Goal: Information Seeking & Learning: Learn about a topic

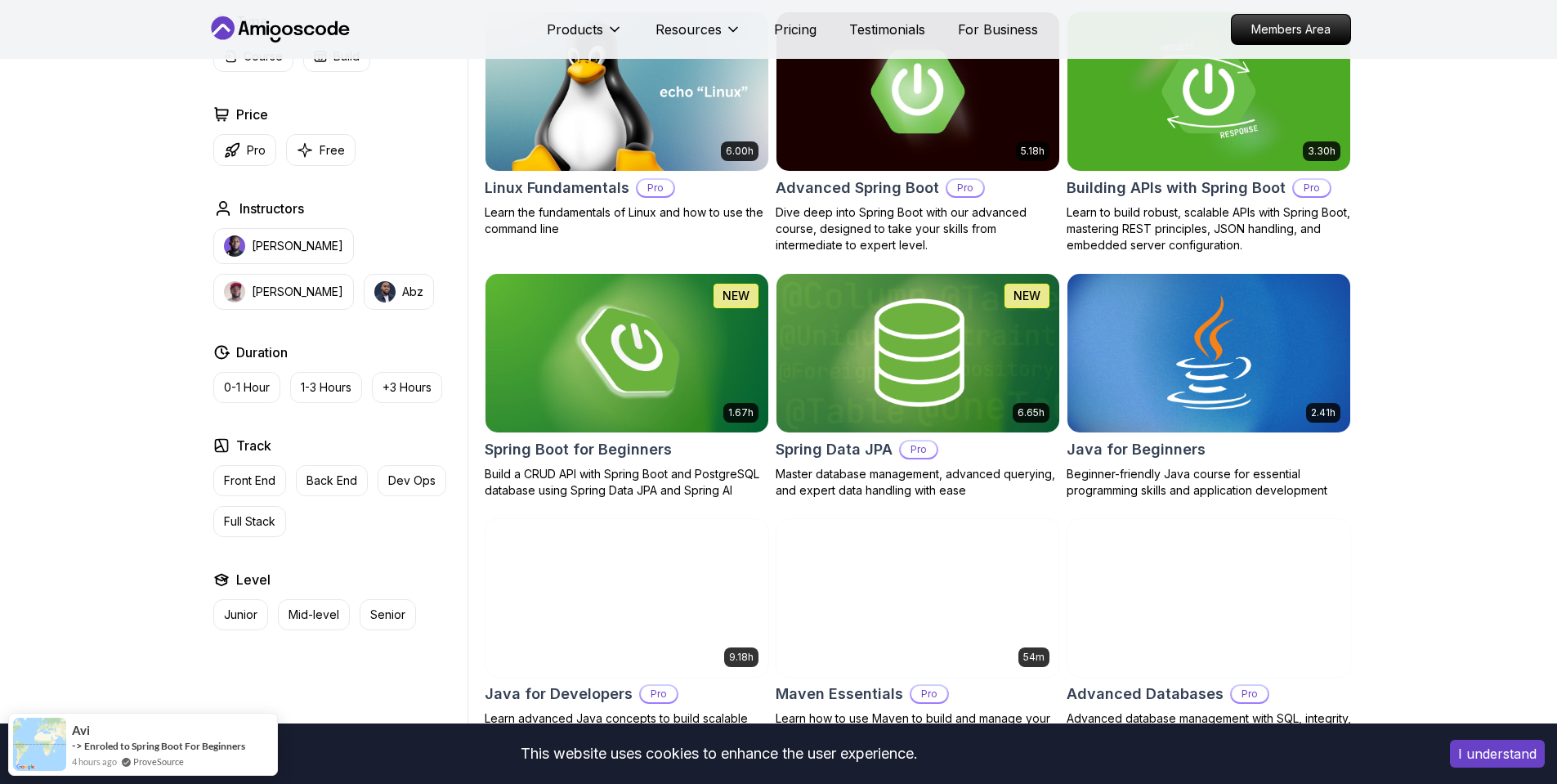
scroll to position [588, 0]
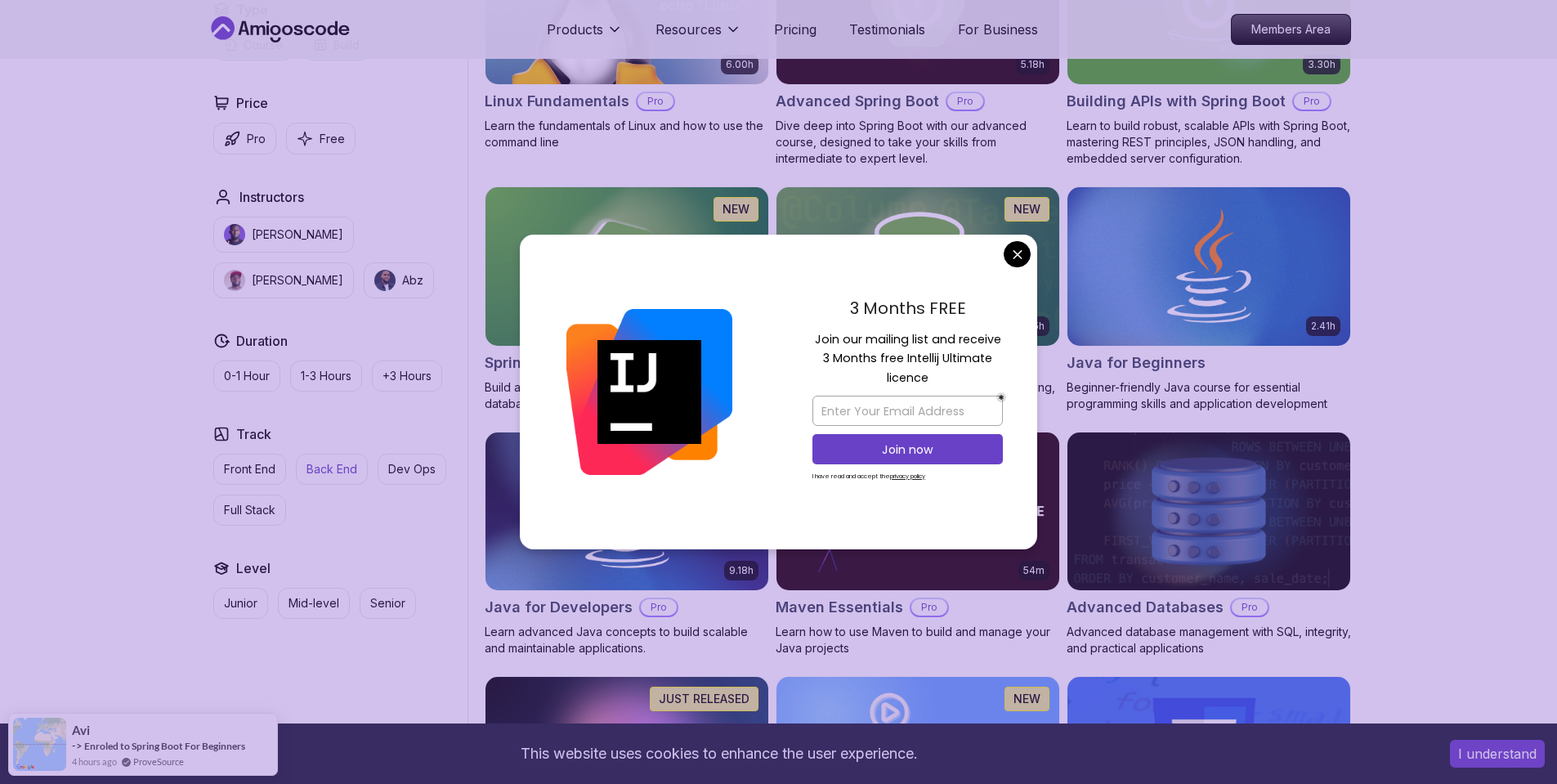
click at [334, 480] on button "Back End" at bounding box center [332, 468] width 72 height 31
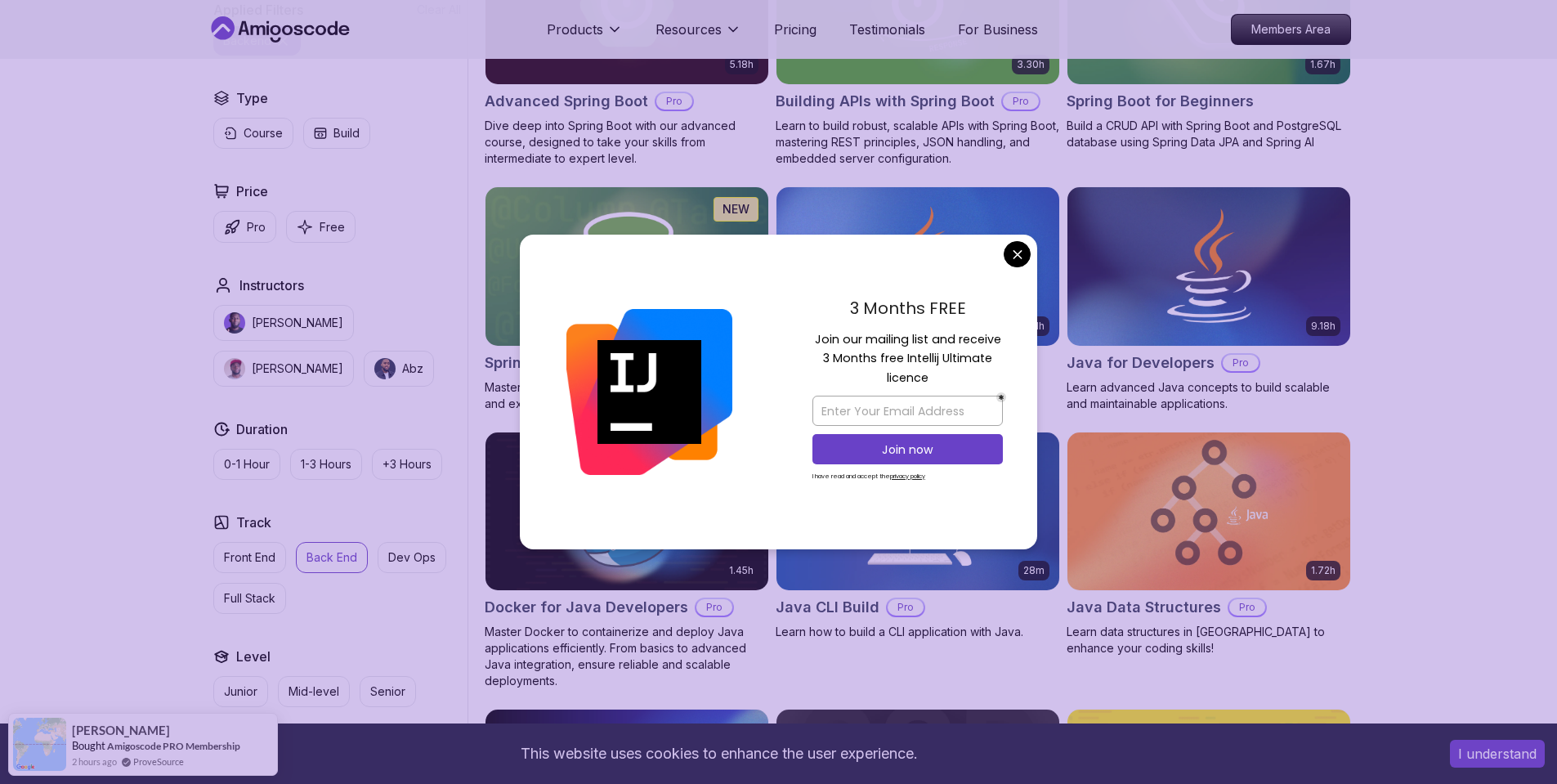
click at [1042, 246] on img at bounding box center [918, 265] width 296 height 166
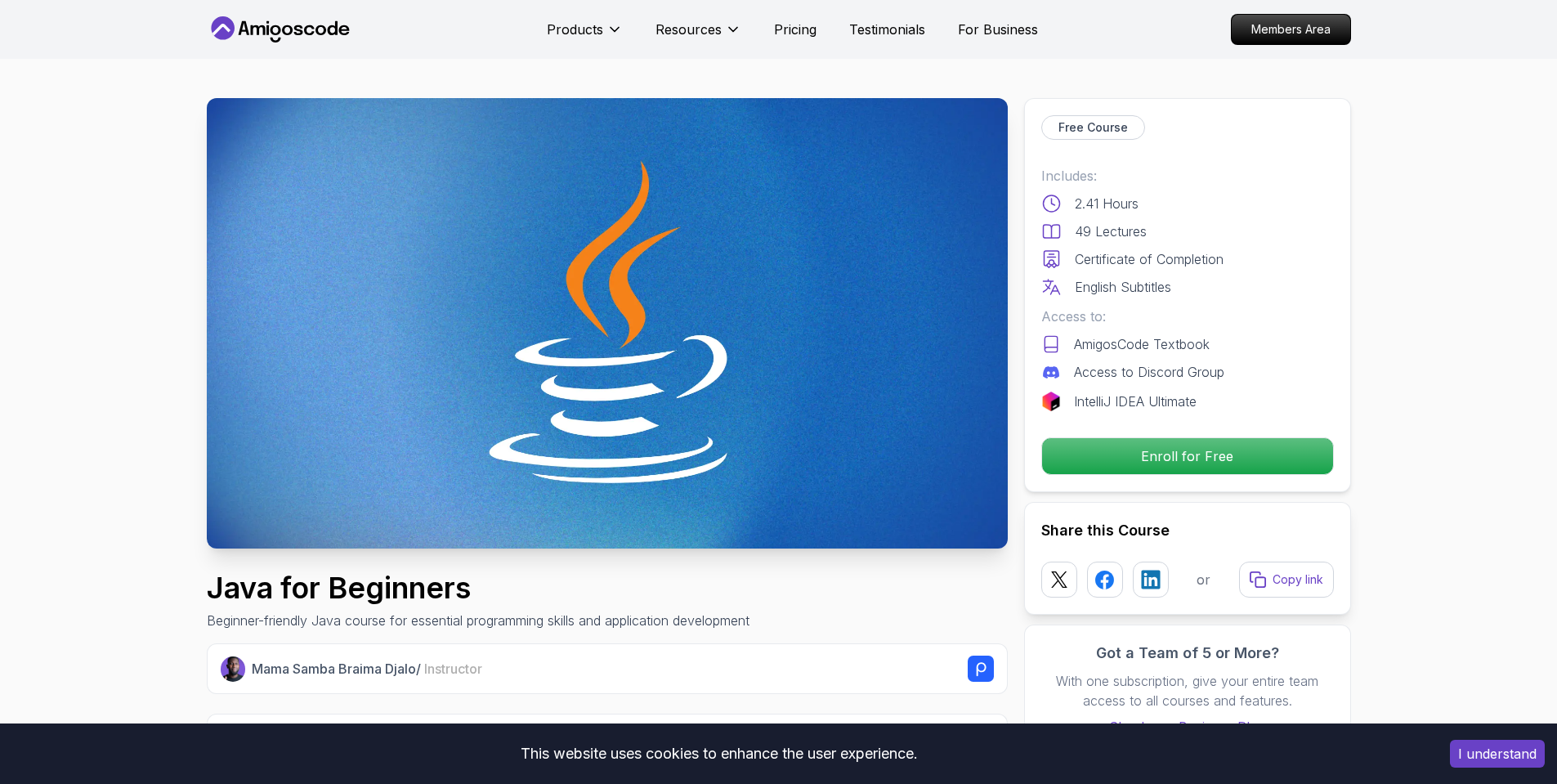
click at [1032, 250] on div "Free Course Includes: 2.41 Hours 49 Lectures Certificate of Completion English …" at bounding box center [1187, 295] width 327 height 393
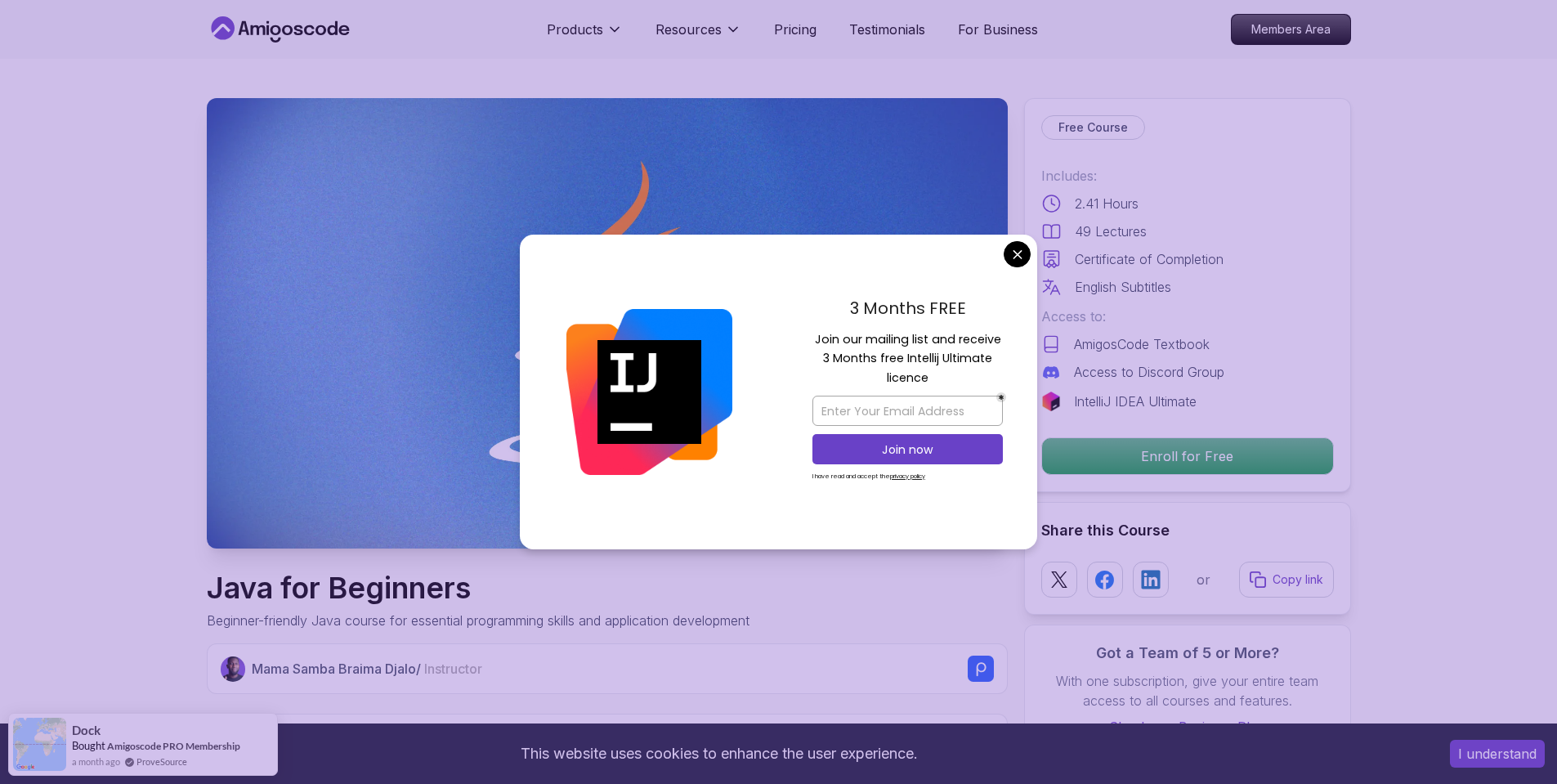
click at [1005, 265] on div "3 Months FREE Join our mailing list and receive 3 Months free Intellij Ultimate…" at bounding box center [908, 392] width 260 height 315
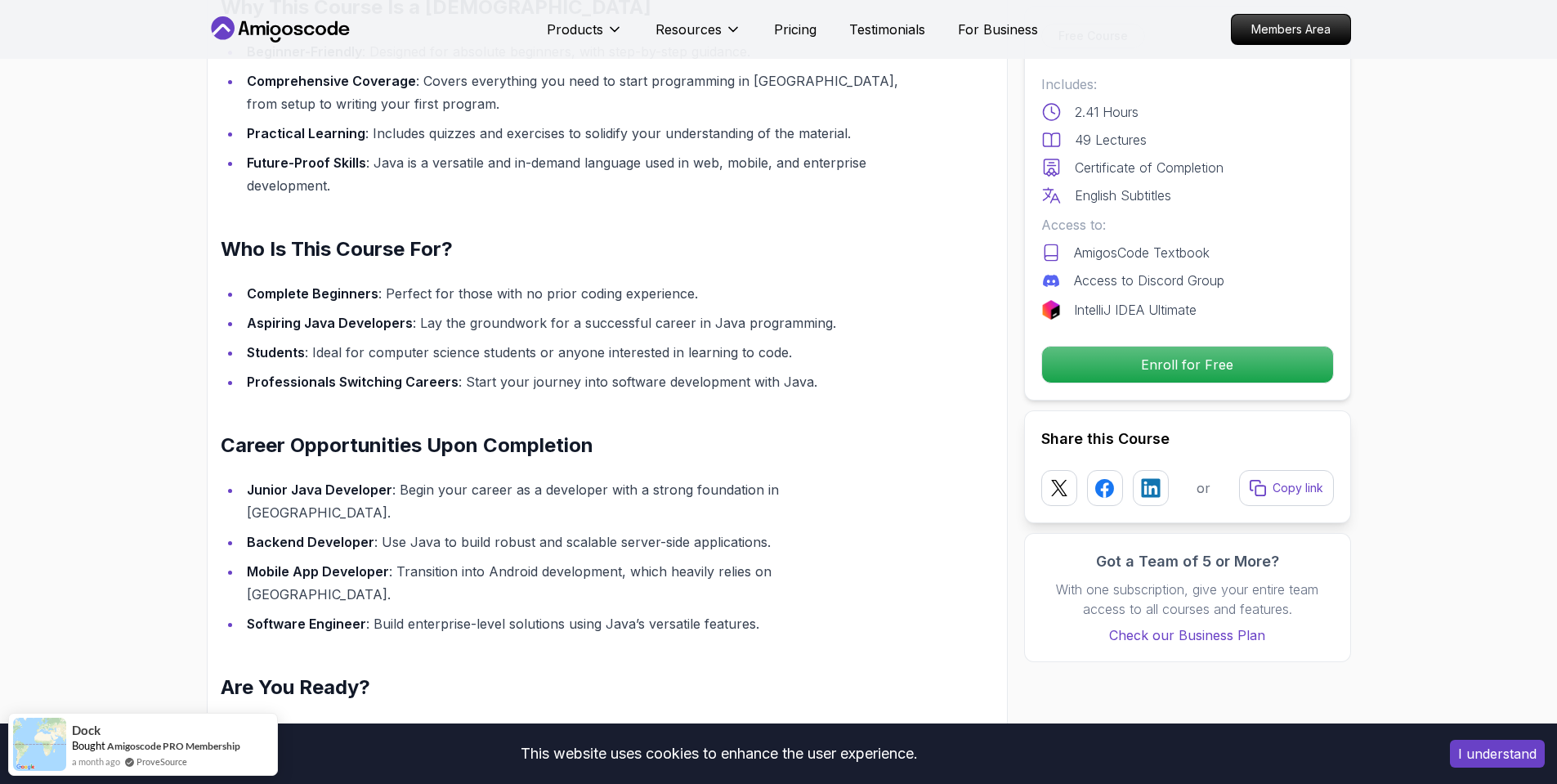
scroll to position [1765, 0]
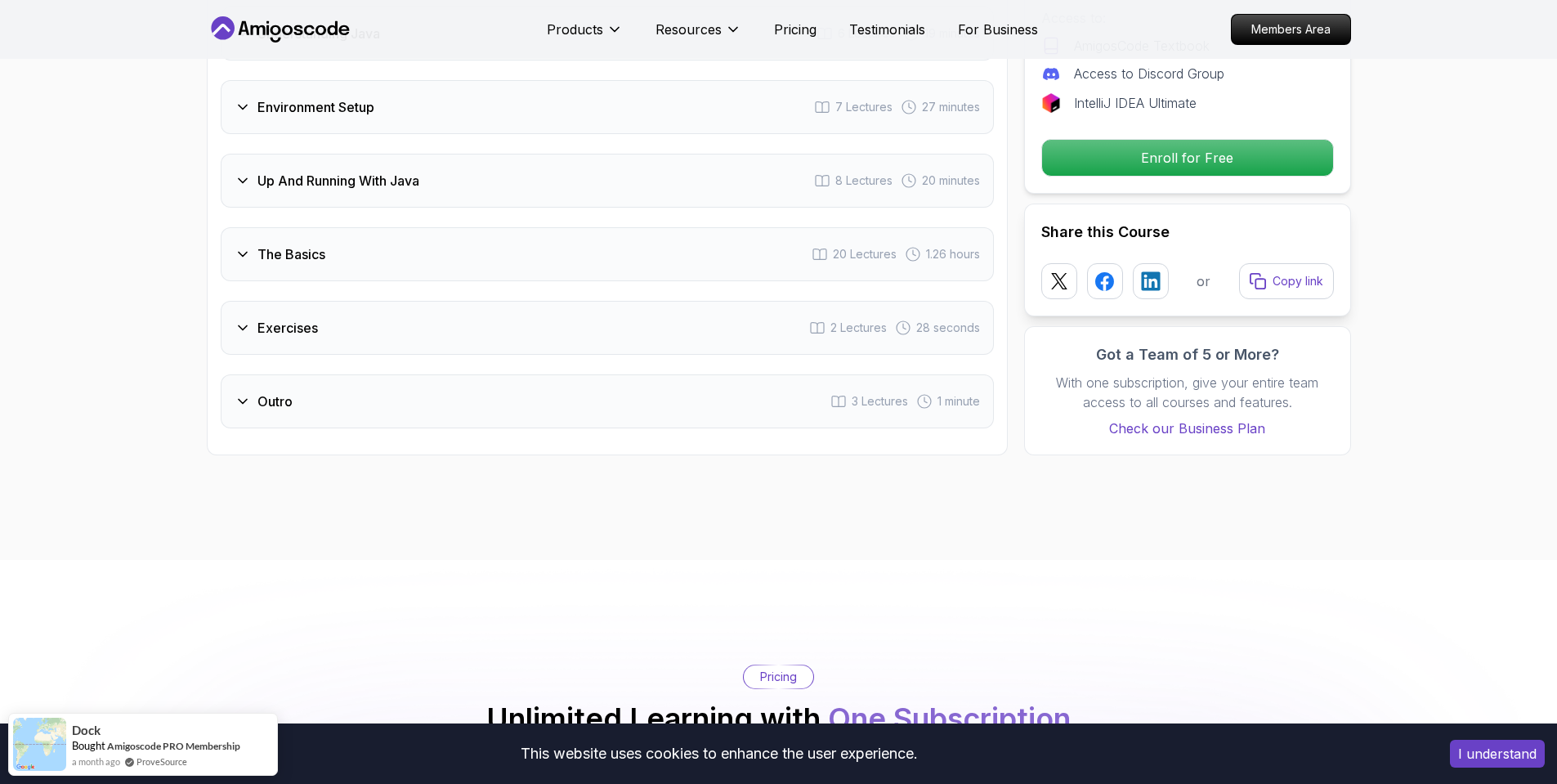
click at [1537, 749] on button "I understand" at bounding box center [1497, 753] width 94 height 28
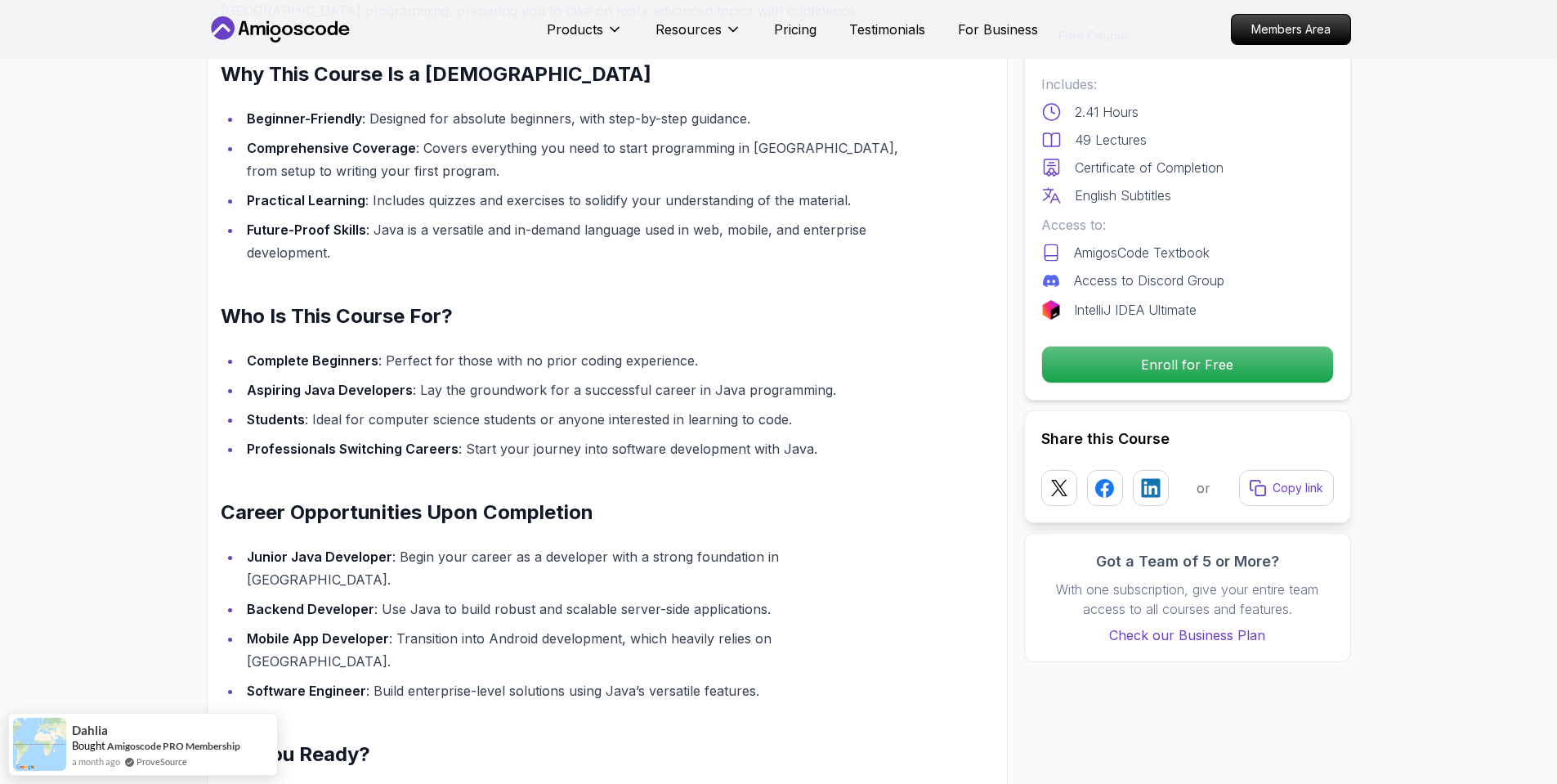
scroll to position [1176, 0]
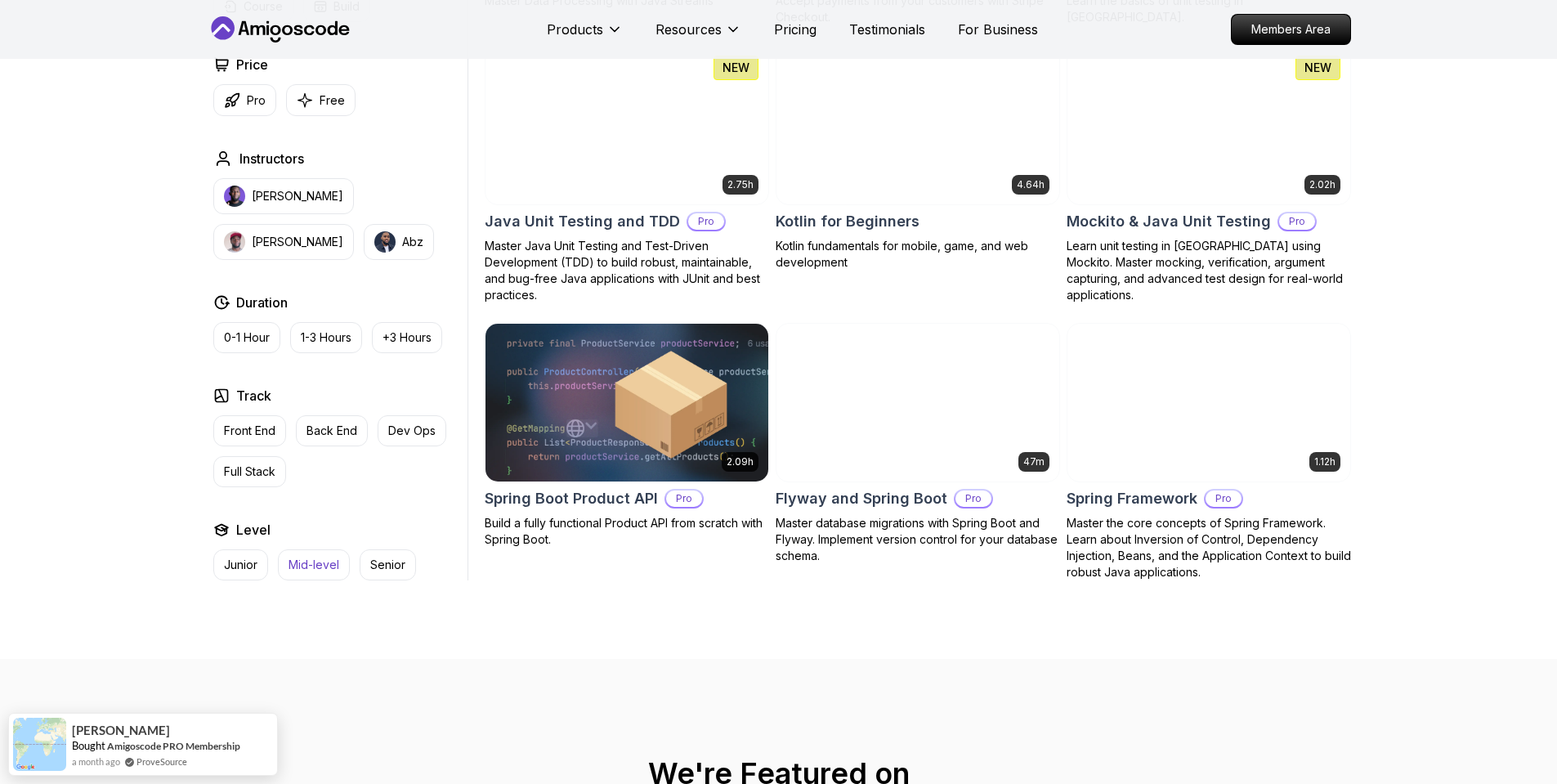
scroll to position [1862, 0]
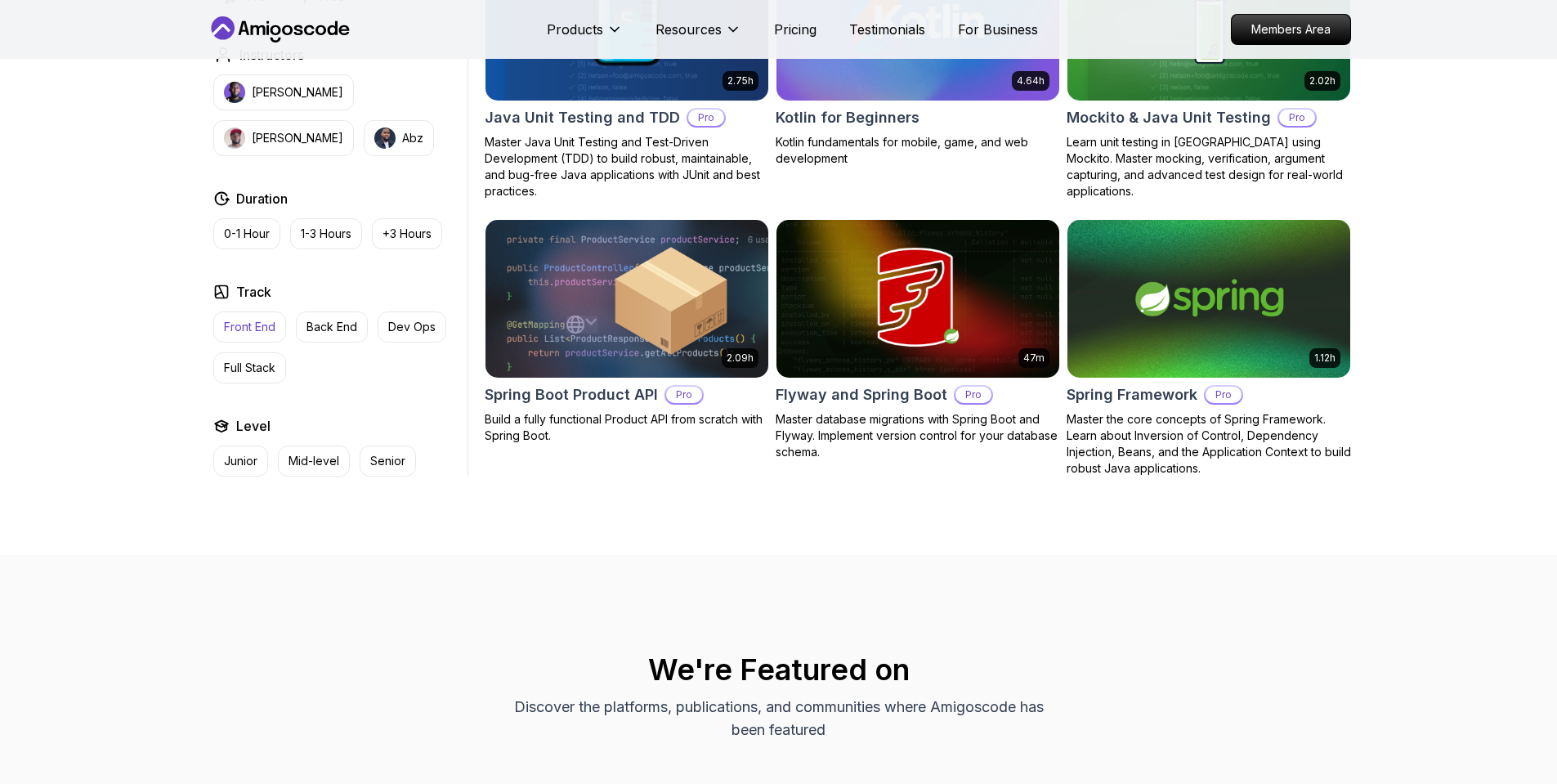
click at [260, 333] on p "Front End" at bounding box center [250, 327] width 52 height 16
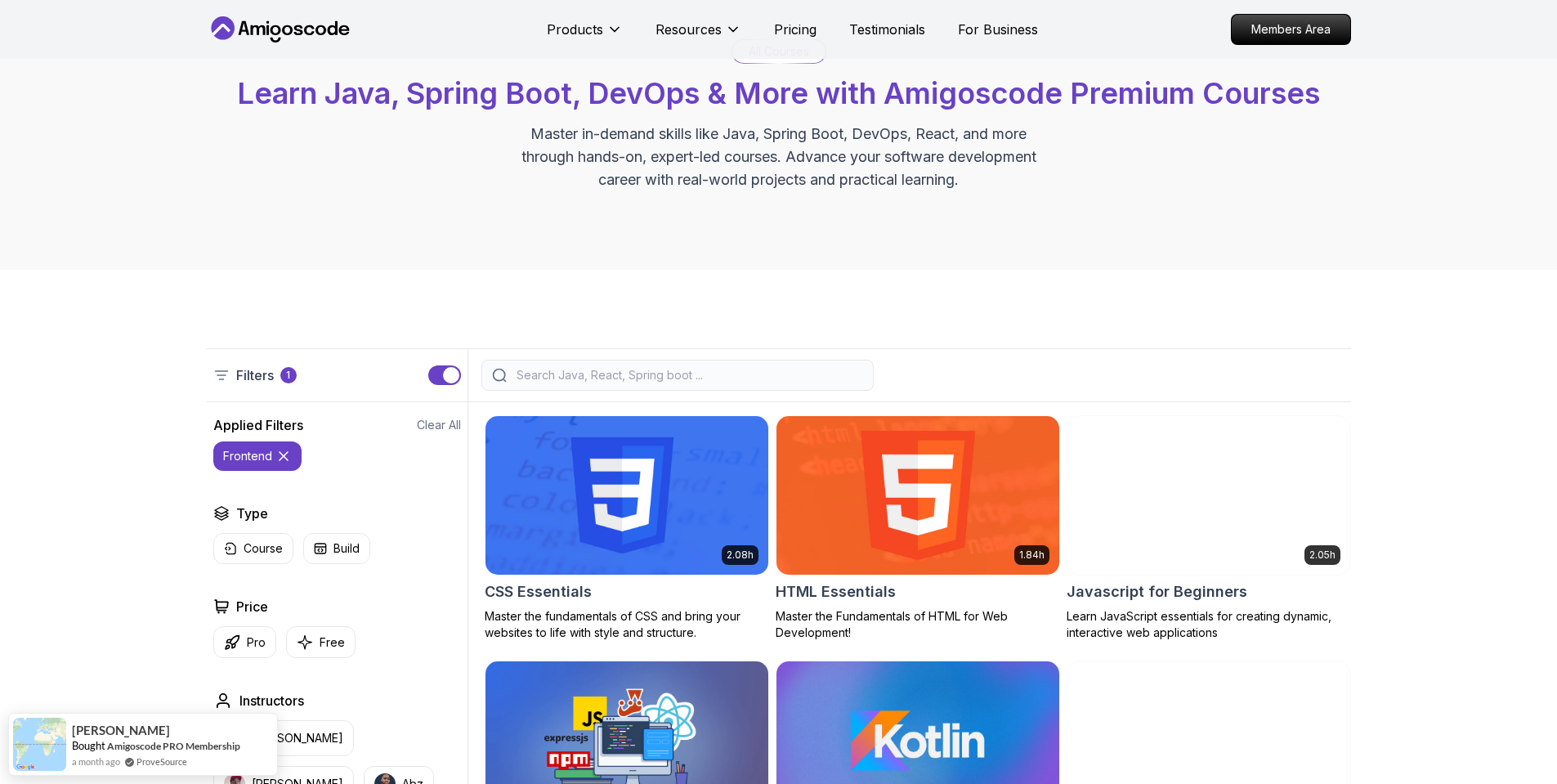
scroll to position [97, 0]
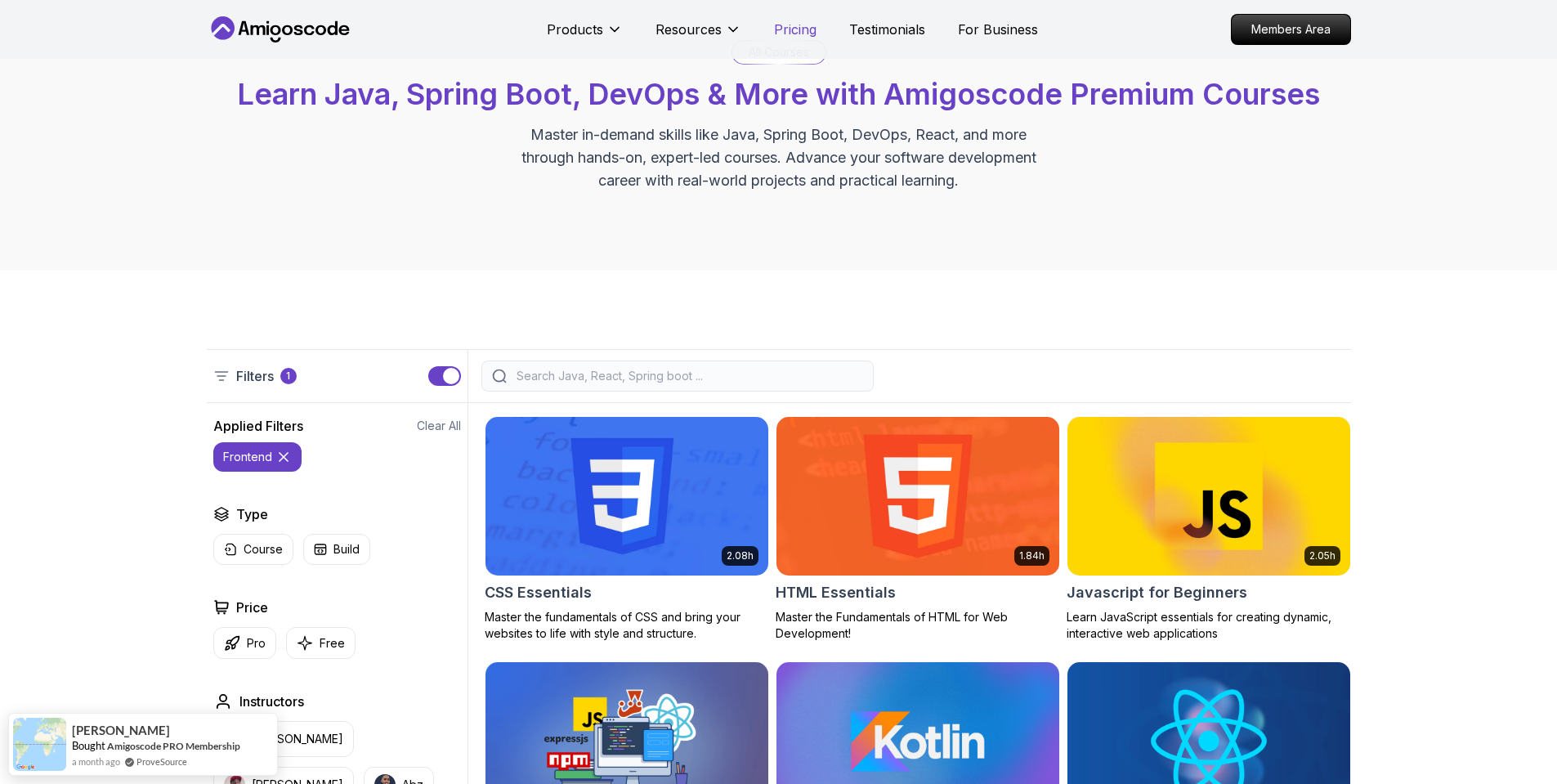
click at [791, 36] on p "Pricing" at bounding box center [795, 30] width 43 height 20
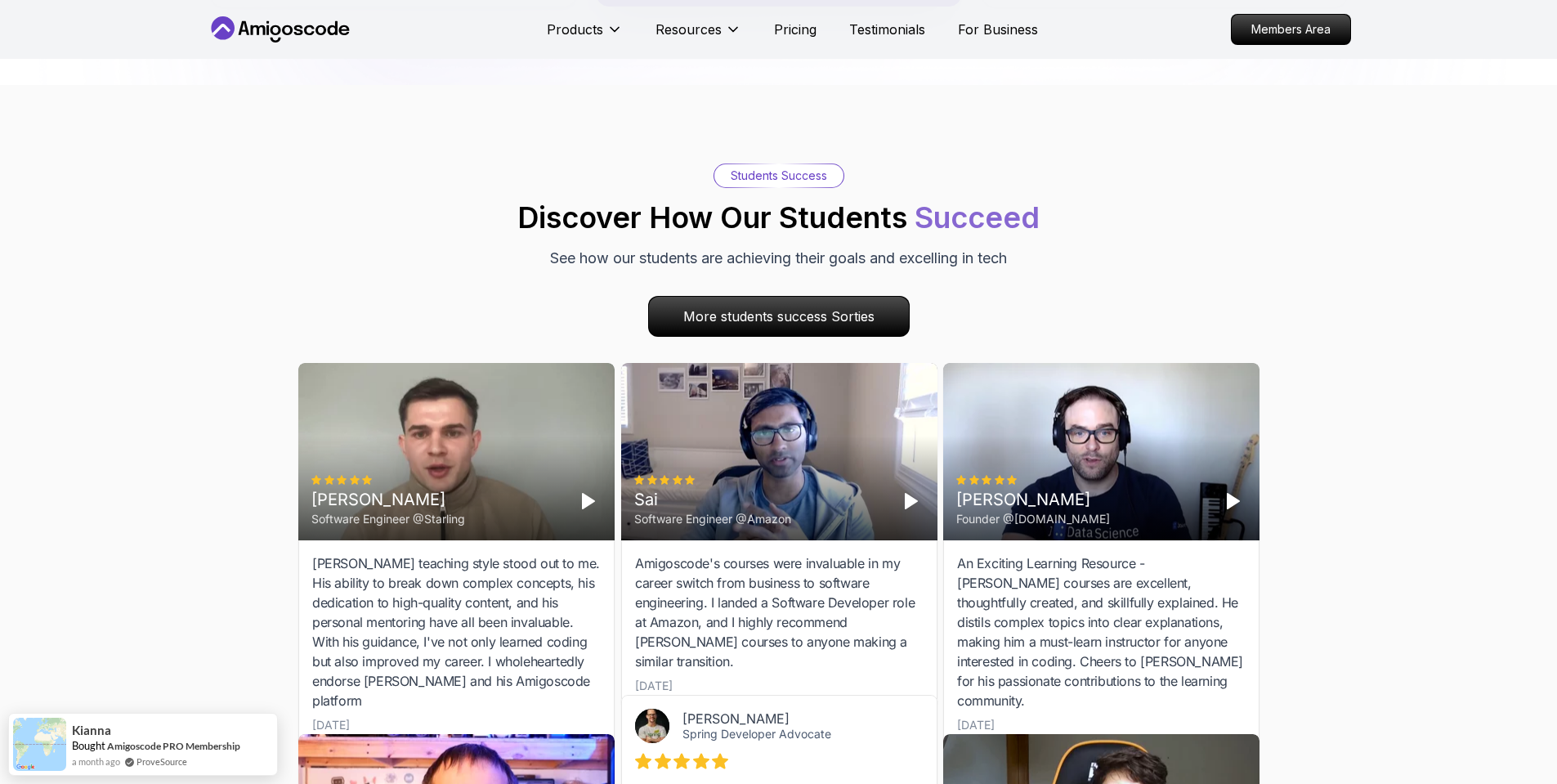
scroll to position [5066, 0]
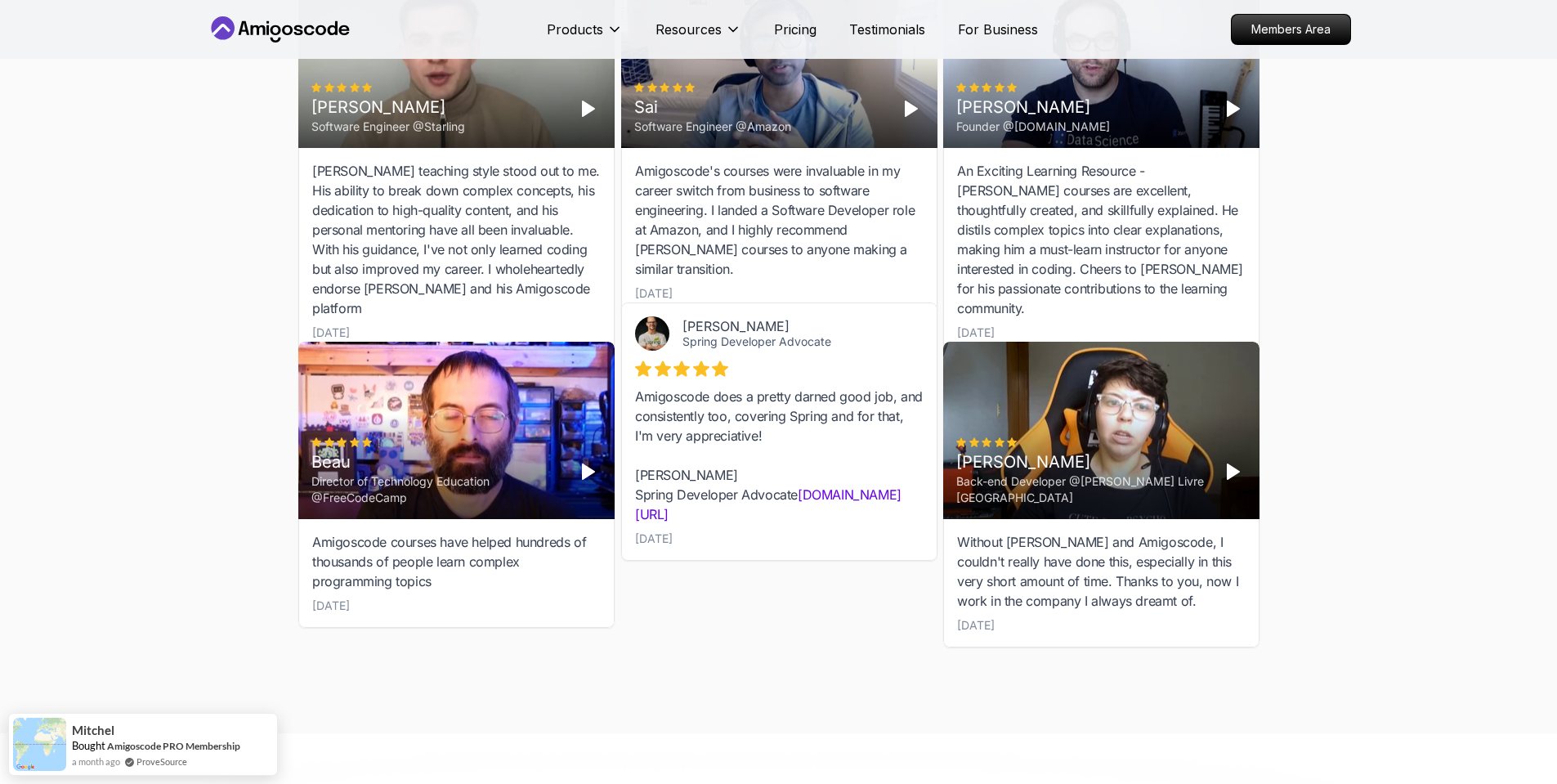
click at [1170, 438] on div "[PERSON_NAME] Back-end Developer @[PERSON_NAME] Livre [GEOGRAPHIC_DATA]" at bounding box center [1082, 472] width 251 height 69
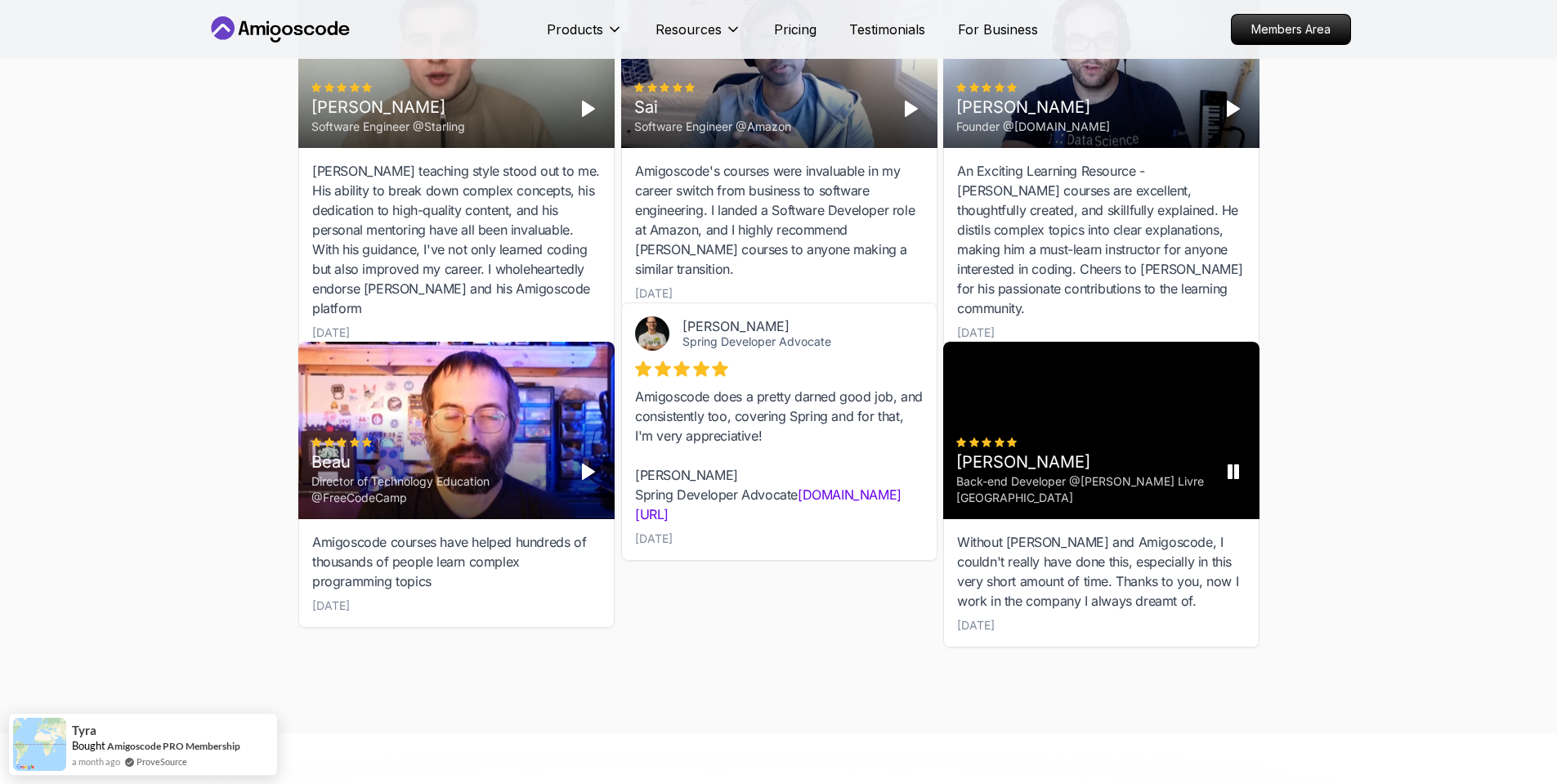
click at [1120, 474] on div "Back-end Developer @[PERSON_NAME] Livre [GEOGRAPHIC_DATA]" at bounding box center [1082, 490] width 251 height 33
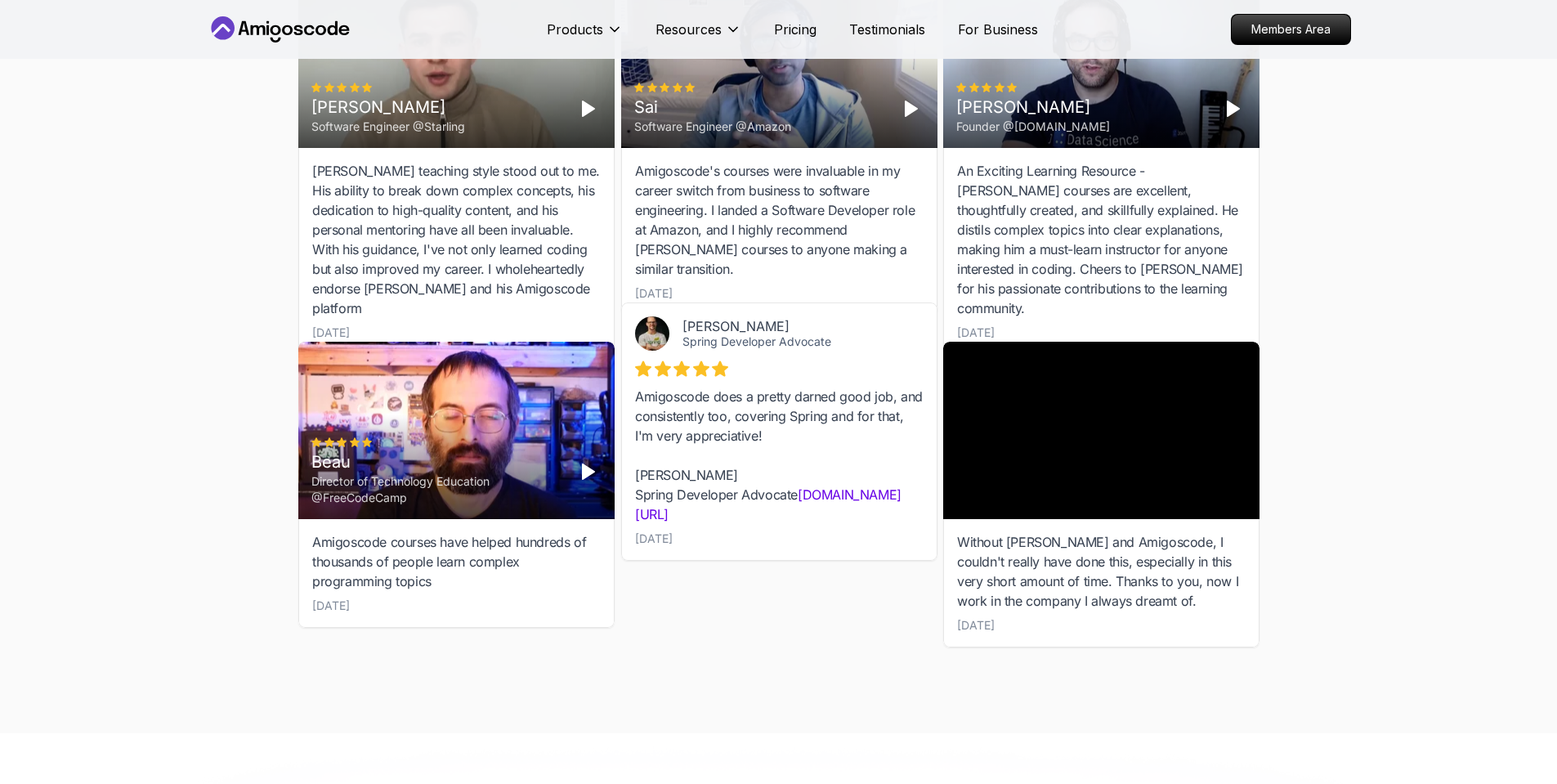
click at [1084, 416] on video at bounding box center [1102, 430] width 316 height 177
click at [1123, 423] on video at bounding box center [1102, 430] width 316 height 177
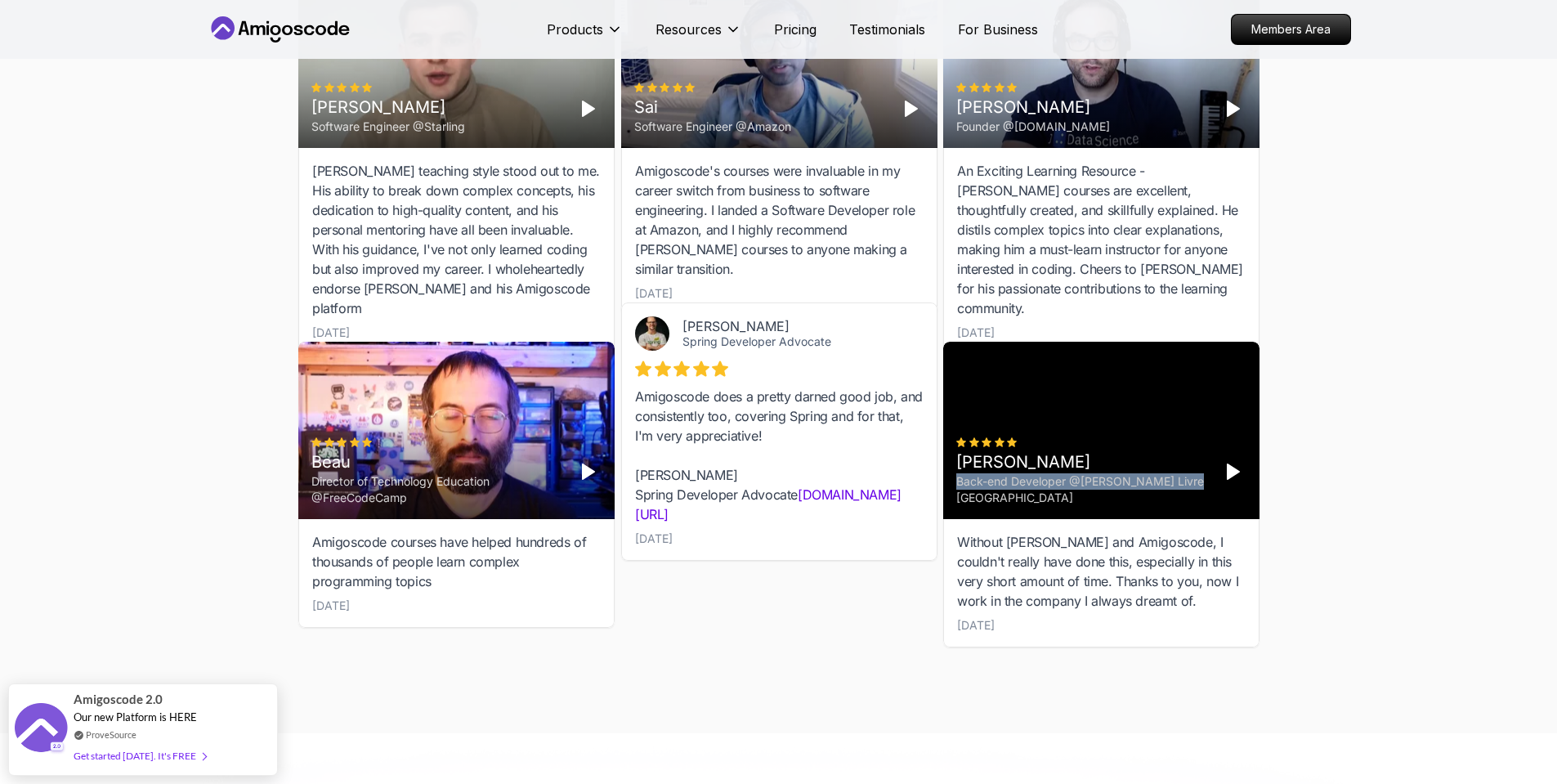
drag, startPoint x: 1085, startPoint y: 407, endPoint x: 1189, endPoint y: 414, distance: 104.2
click at [1189, 474] on div "Back-end Developer @[PERSON_NAME] Livre [GEOGRAPHIC_DATA]" at bounding box center [1082, 490] width 251 height 33
copy div "Back-end Developer @[PERSON_NAME] Livre Brasi"
drag, startPoint x: 1084, startPoint y: 417, endPoint x: 1157, endPoint y: 420, distance: 73.1
click at [1157, 474] on div "Back-end Developer @[PERSON_NAME] Livre [GEOGRAPHIC_DATA]" at bounding box center [1082, 490] width 251 height 33
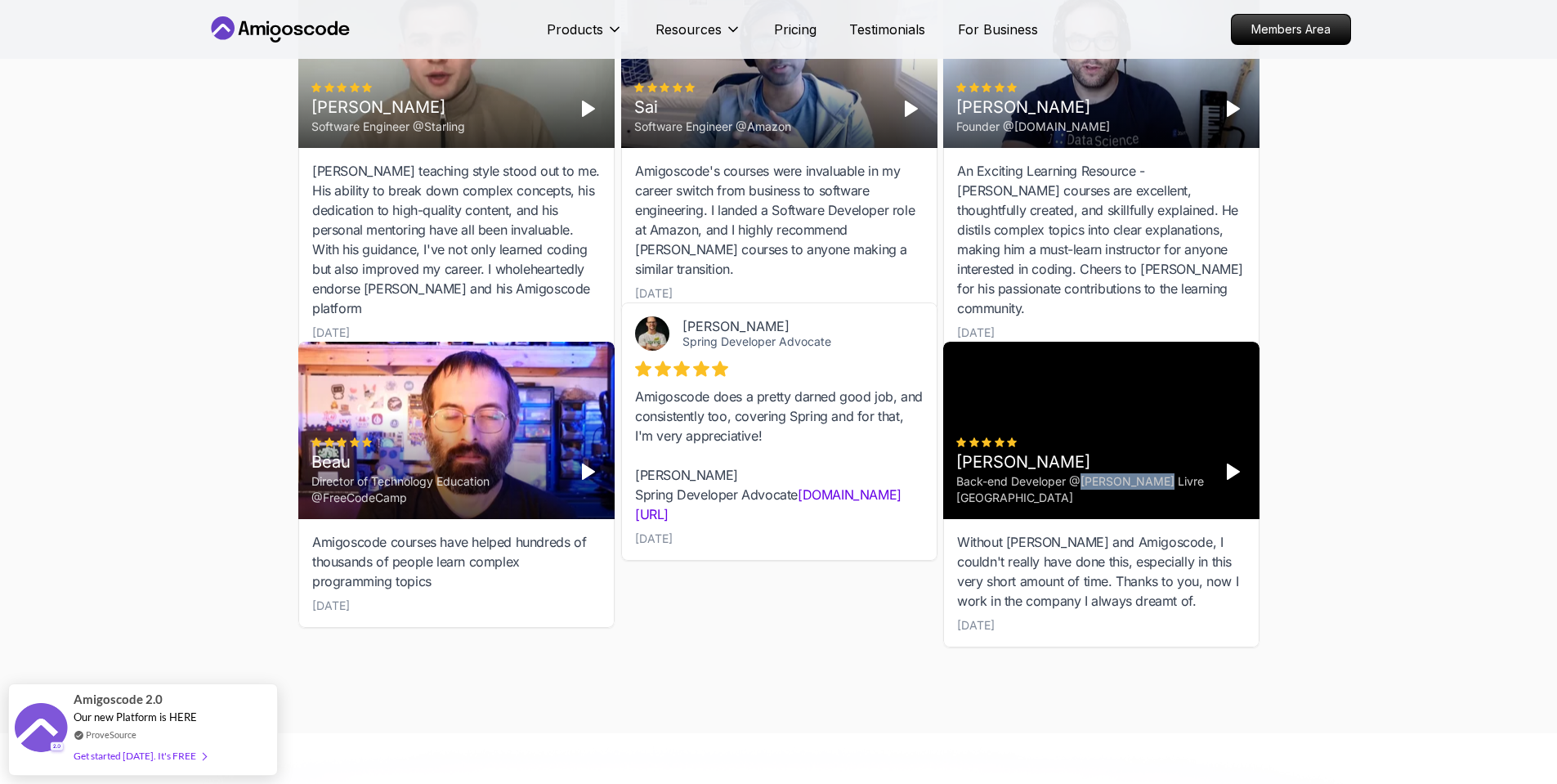
copy div "[PERSON_NAME] Livre"
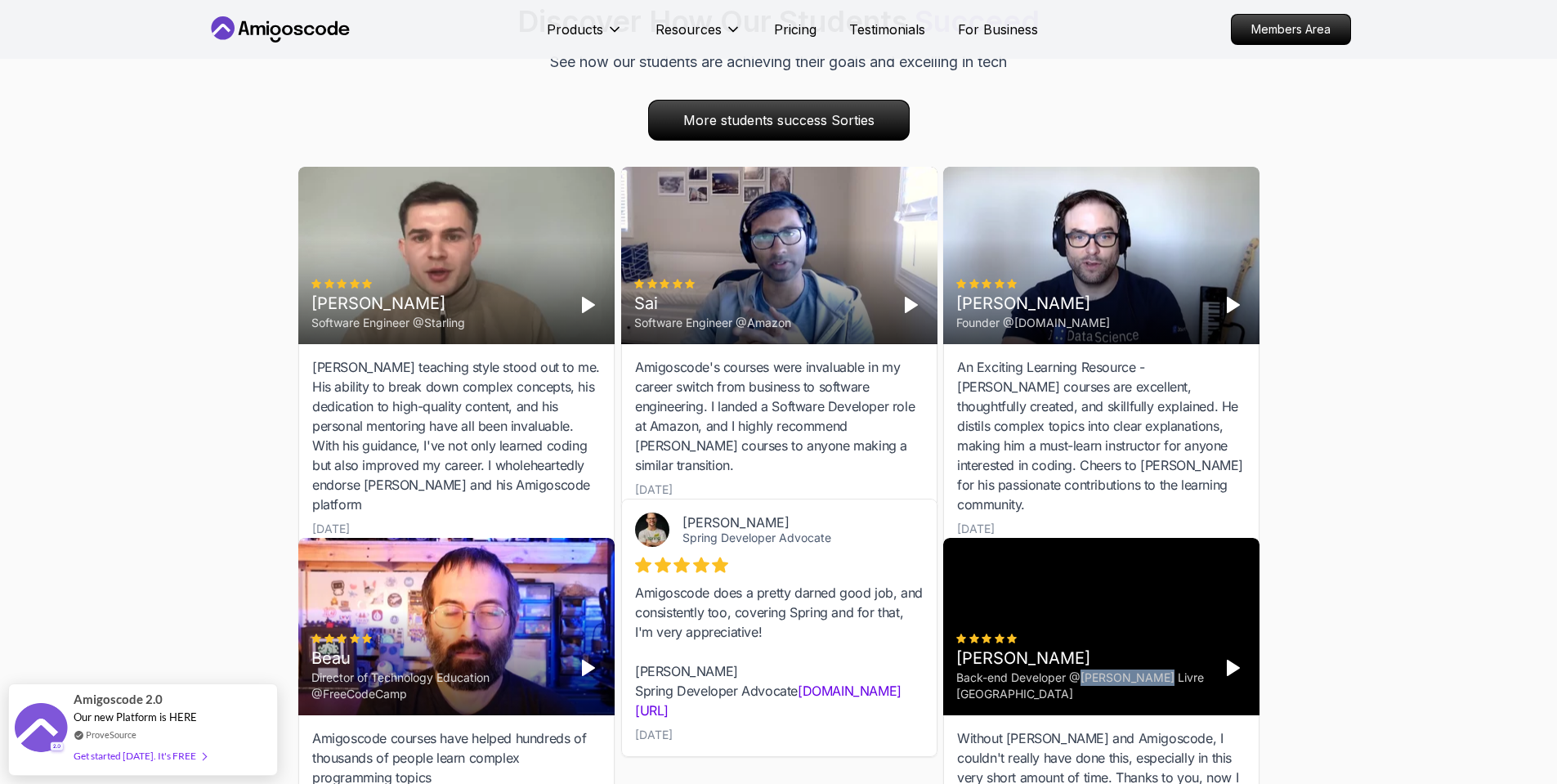
scroll to position [4576, 0]
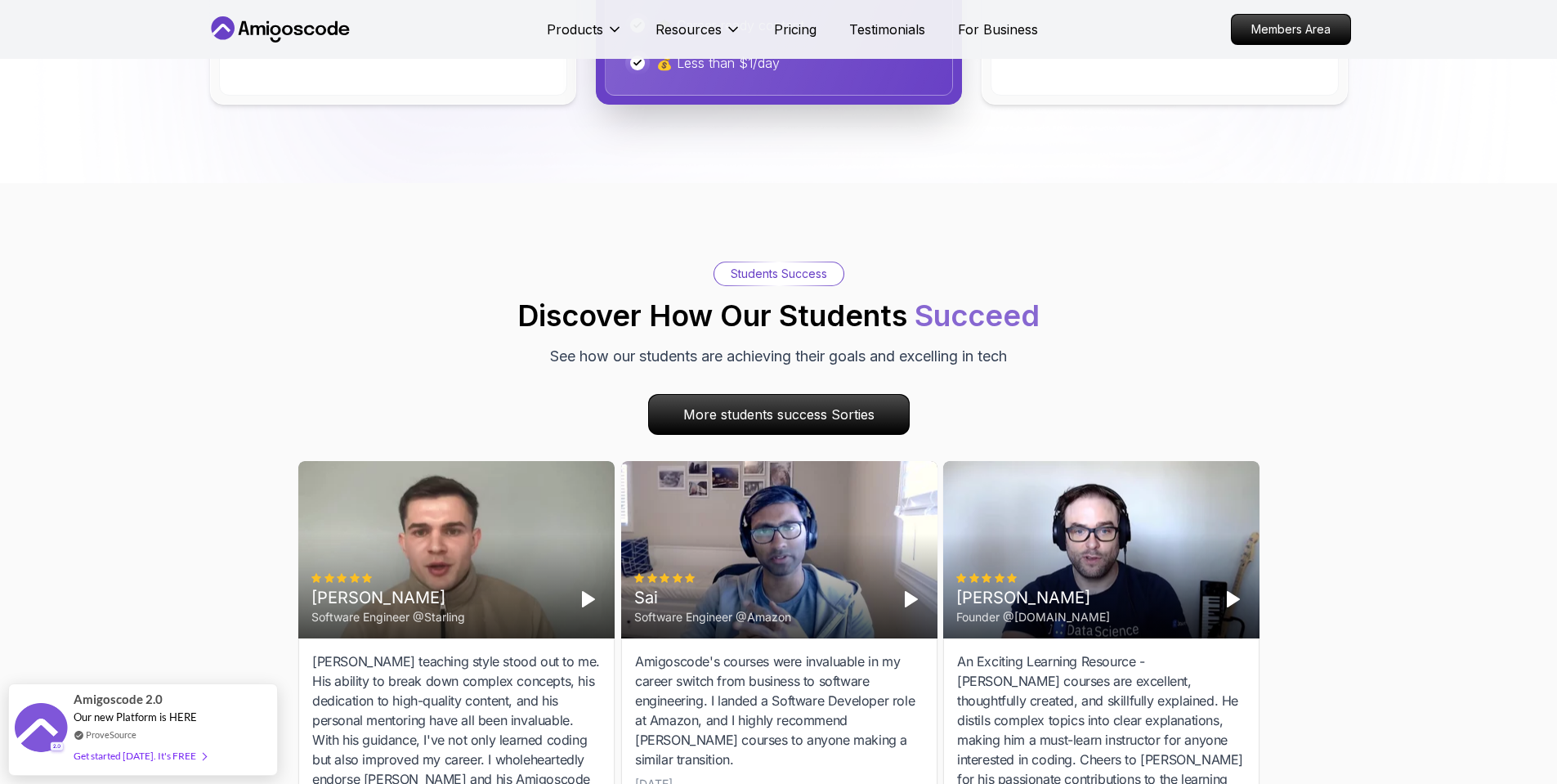
click at [743, 463] on div "Sai Software Engineer @Amazon" at bounding box center [779, 549] width 316 height 177
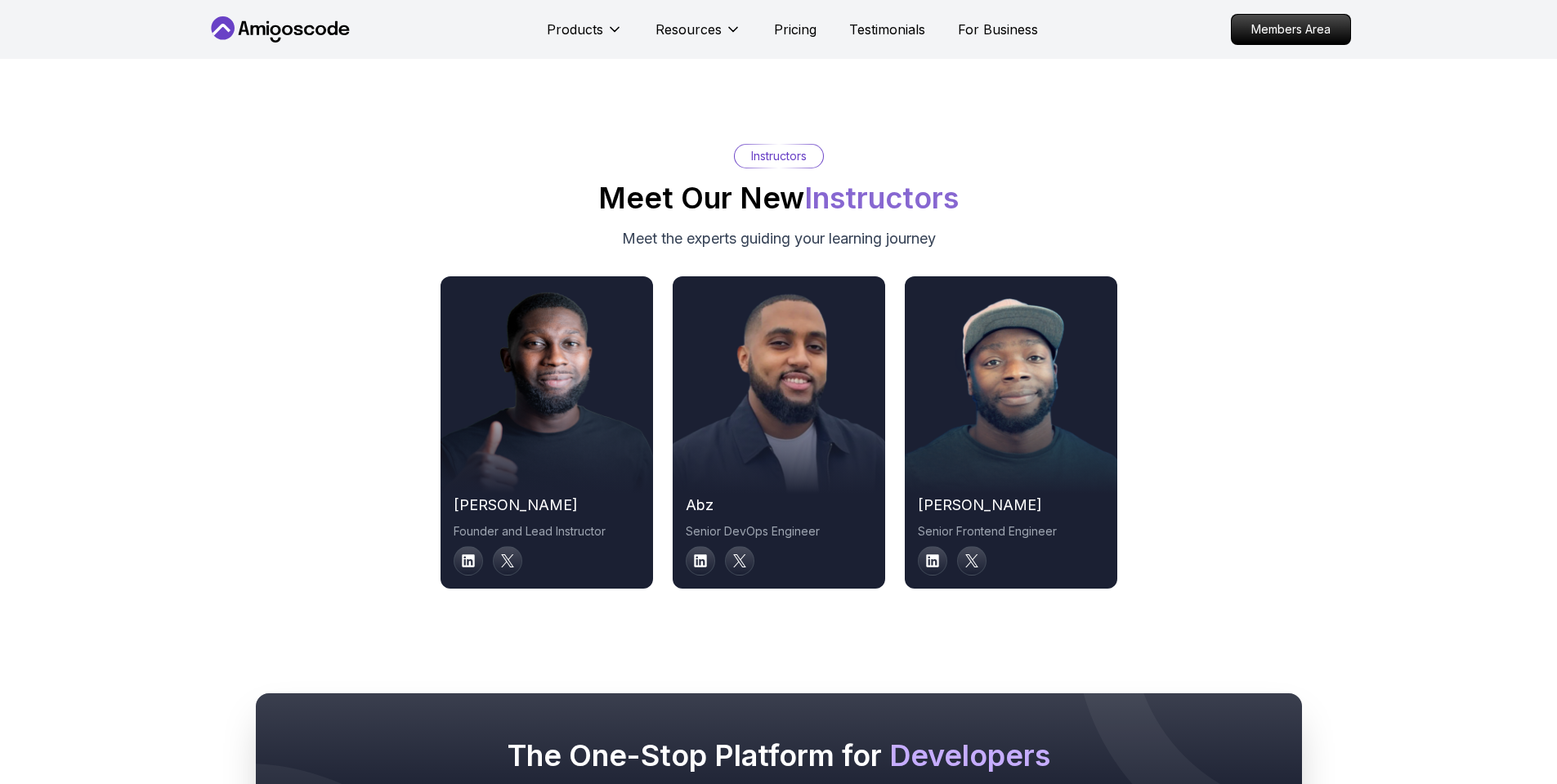
scroll to position [7811, 0]
